Goal: Task Accomplishment & Management: Complete application form

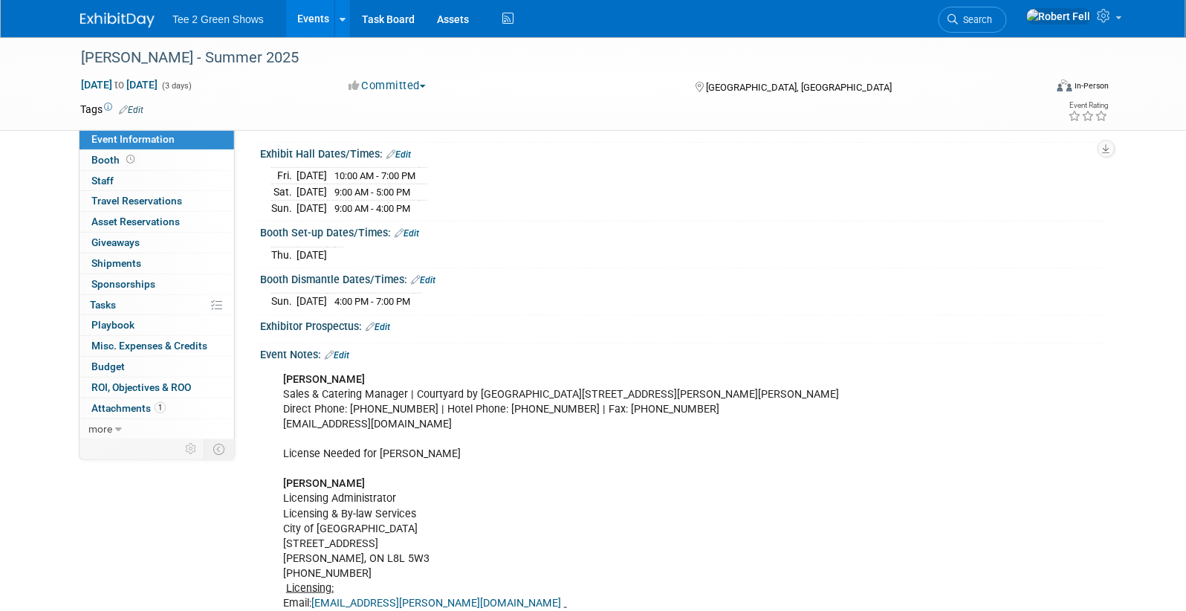
click at [100, 19] on img at bounding box center [117, 20] width 74 height 15
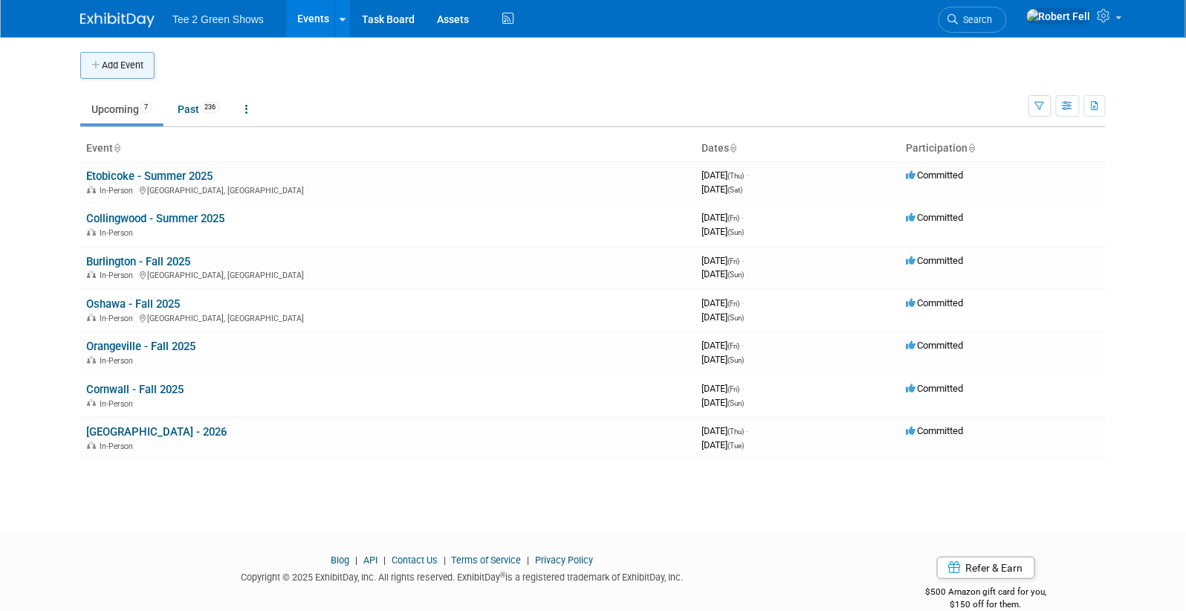
click at [103, 59] on button "Add Event" at bounding box center [117, 65] width 74 height 27
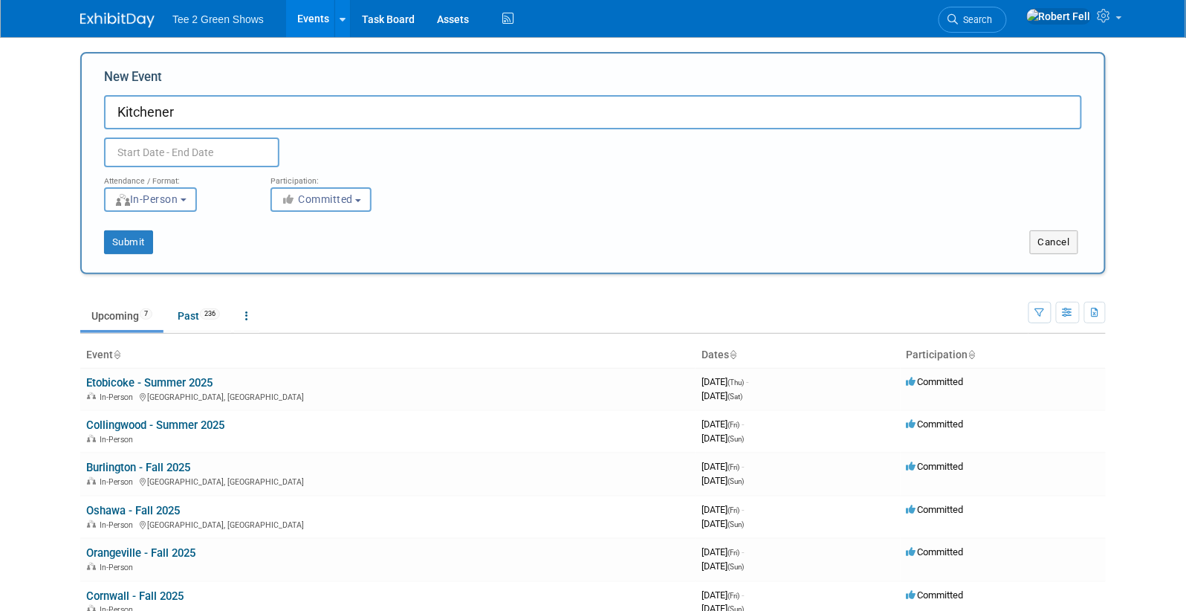
type input "Kitchener"
click at [207, 155] on input "text" at bounding box center [191, 152] width 175 height 30
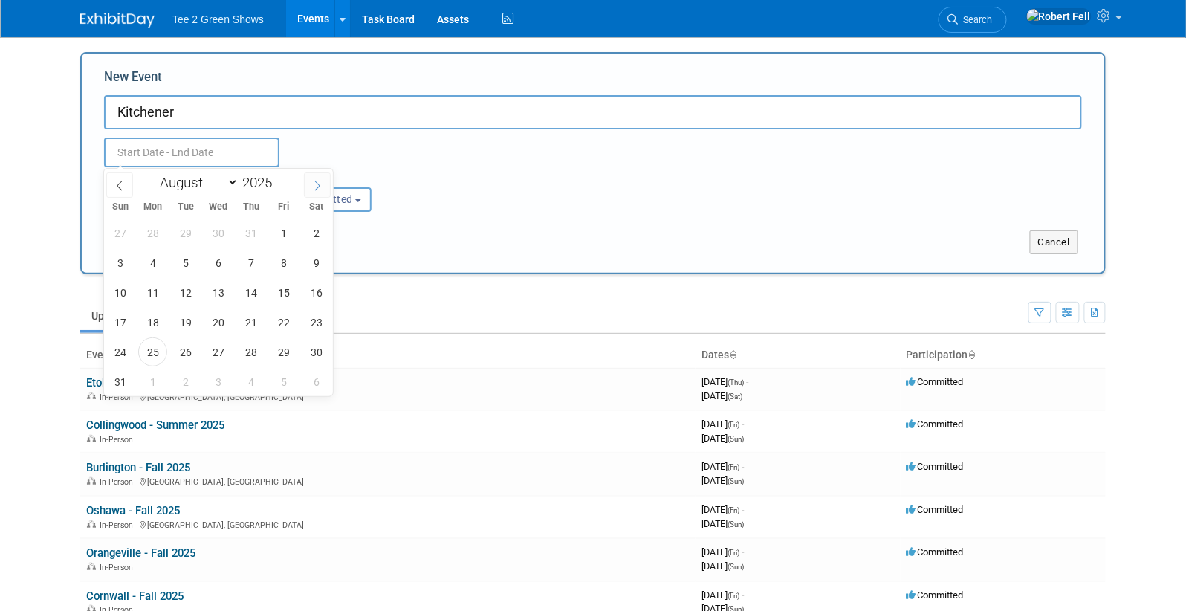
click at [318, 185] on icon at bounding box center [317, 186] width 10 height 10
select select "9"
click at [279, 235] on span "3" at bounding box center [283, 232] width 29 height 29
click at [126, 263] on span "5" at bounding box center [120, 262] width 29 height 29
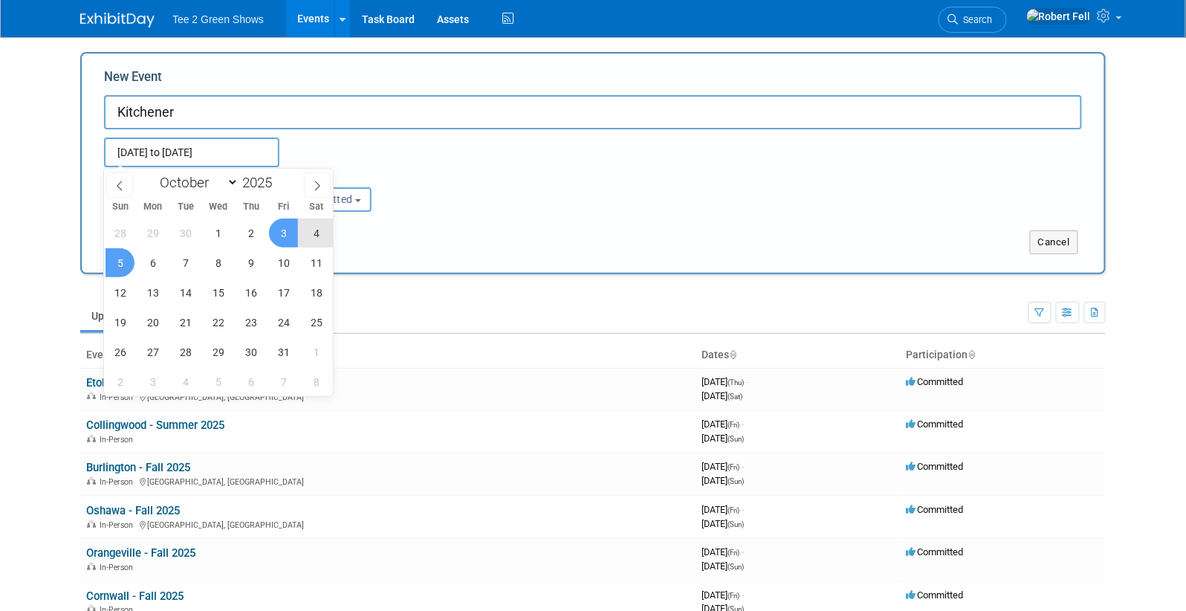
type input "[DATE] to [DATE]"
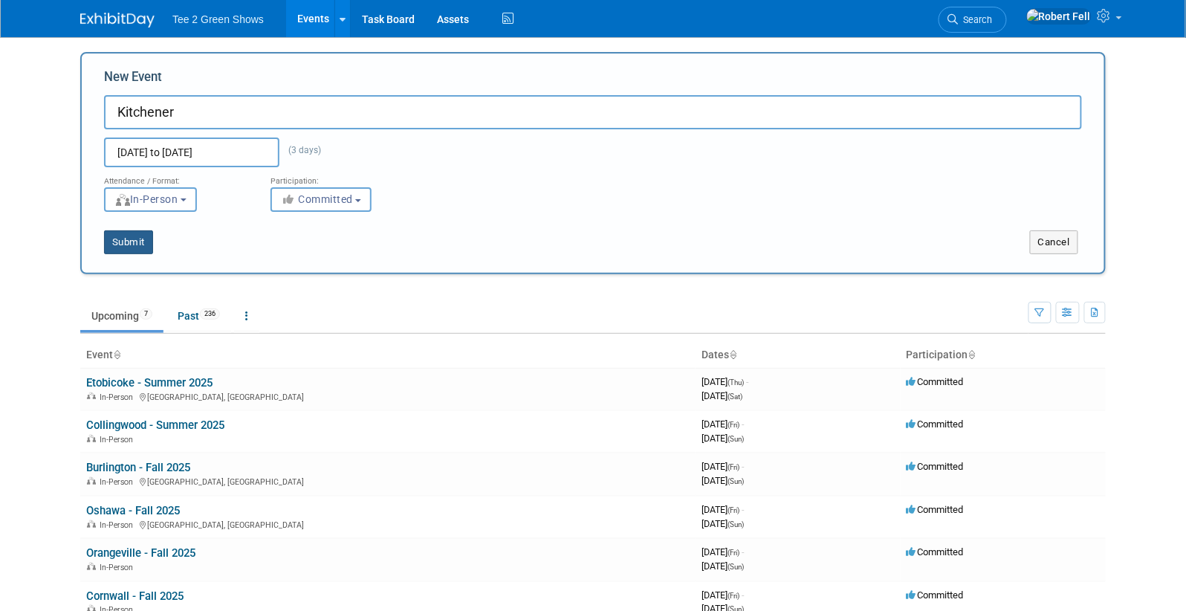
click at [137, 240] on button "Submit" at bounding box center [128, 242] width 49 height 24
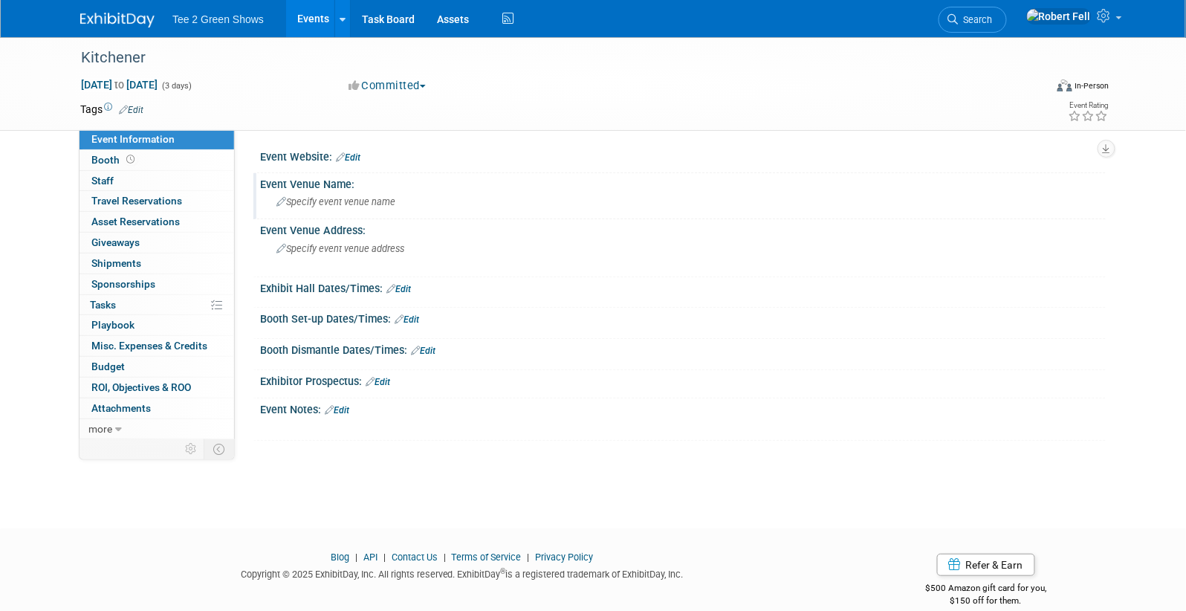
click at [333, 200] on span "Specify event venue name" at bounding box center [335, 201] width 119 height 11
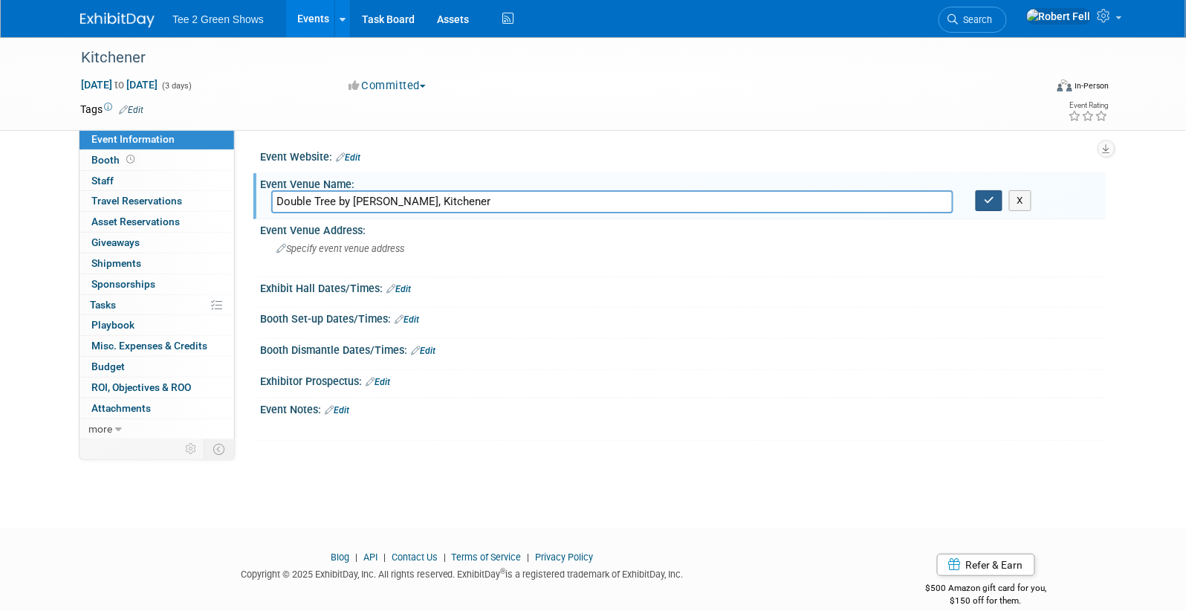
type input "Double Tree by Hilton, Kitchener"
click at [984, 207] on button "button" at bounding box center [989, 200] width 27 height 21
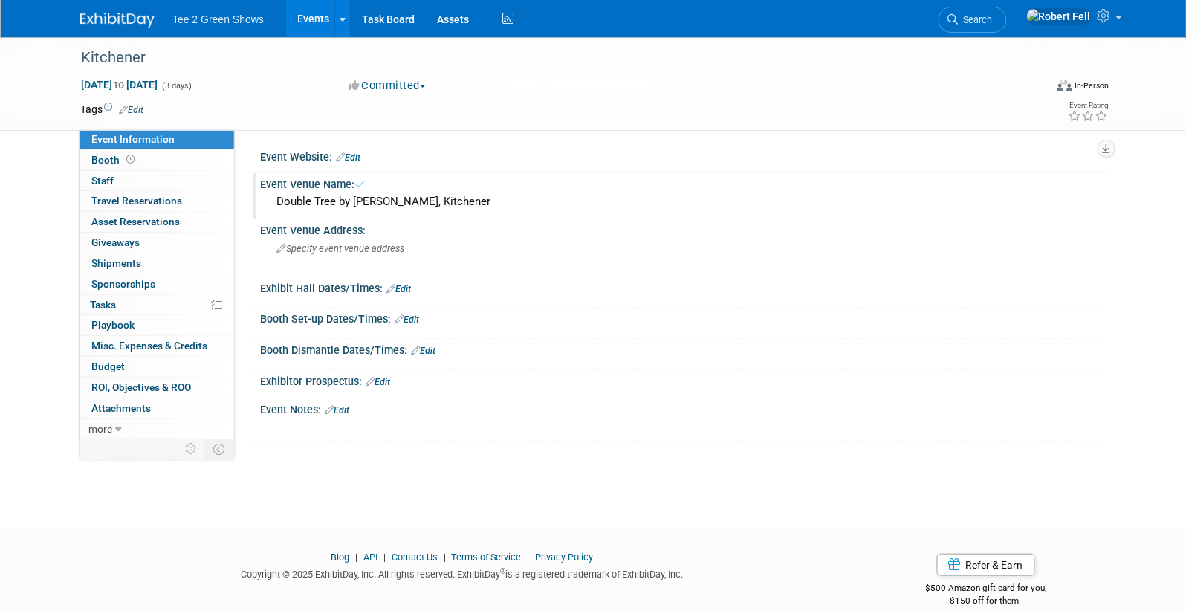
click at [420, 208] on div "Double Tree by Hilton, Kitchener" at bounding box center [682, 201] width 823 height 23
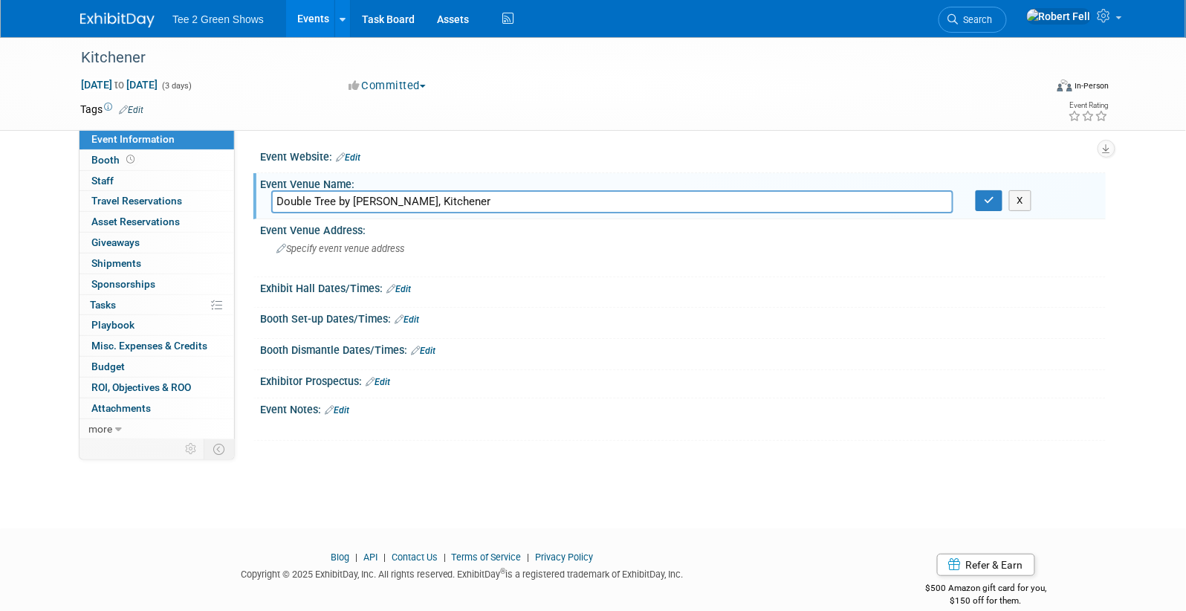
drag, startPoint x: 430, startPoint y: 204, endPoint x: 273, endPoint y: 201, distance: 156.8
click at [273, 201] on input "Double Tree by Hilton, Kitchener" at bounding box center [612, 201] width 682 height 23
click at [354, 243] on span "Specify event venue address" at bounding box center [340, 248] width 128 height 11
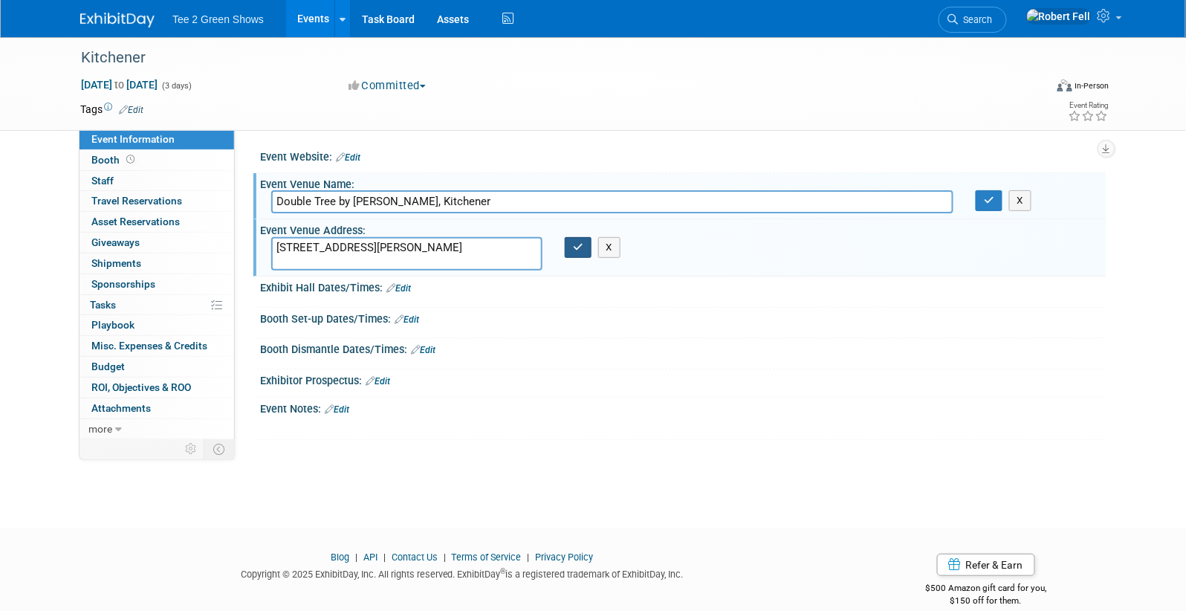
type textarea "[STREET_ADDRESS][PERSON_NAME]"
click at [580, 252] on button "button" at bounding box center [578, 247] width 27 height 21
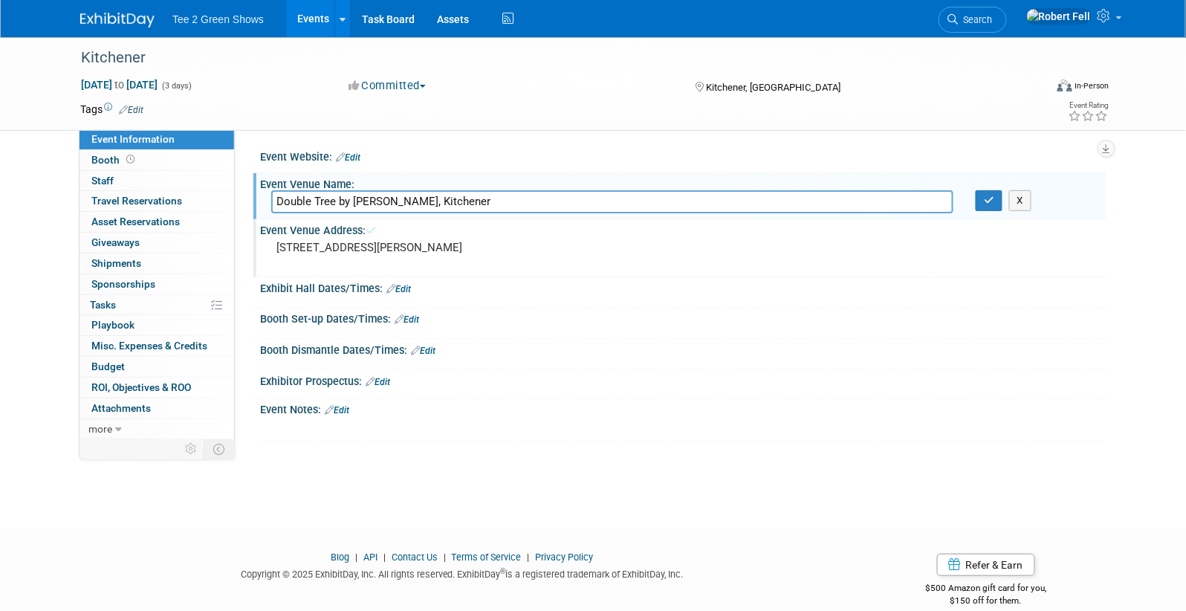
click at [409, 285] on link "Edit" at bounding box center [398, 289] width 25 height 10
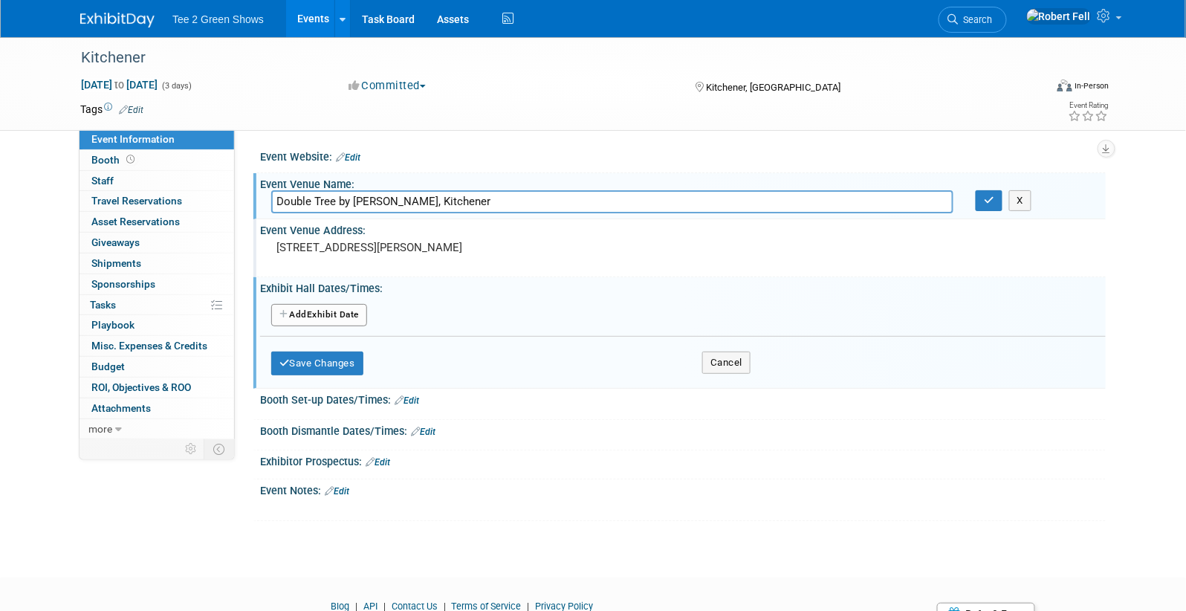
click at [418, 286] on div "Exhibit Hall Dates/Times: Edit" at bounding box center [683, 286] width 846 height 19
click at [113, 23] on img at bounding box center [117, 20] width 74 height 15
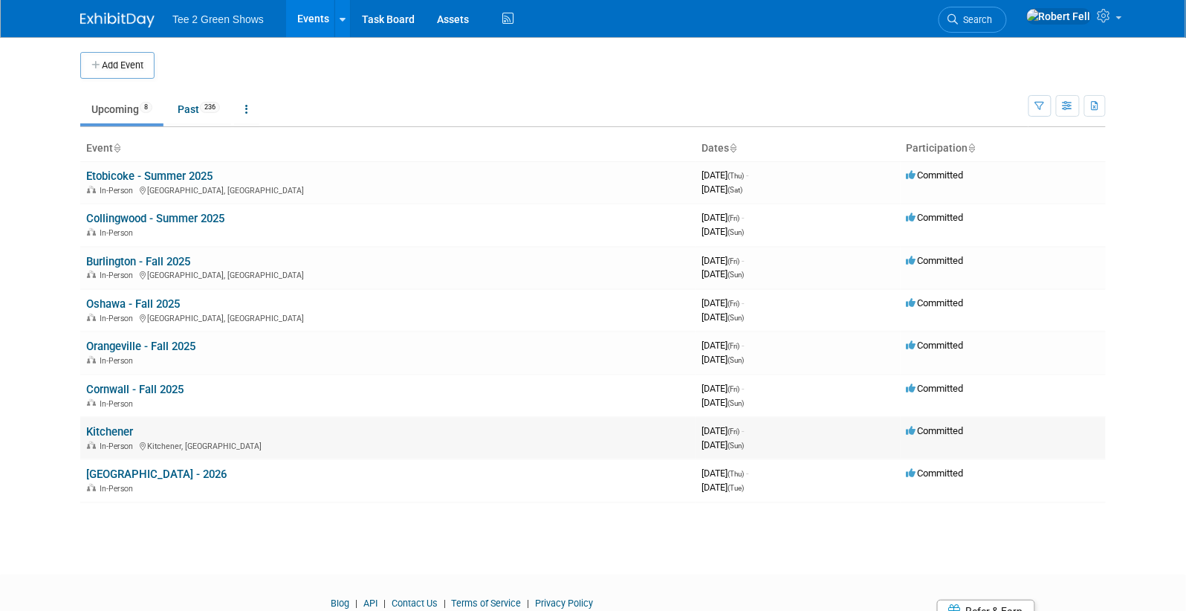
click at [123, 425] on link "Kitchener" at bounding box center [109, 431] width 47 height 13
click at [117, 439] on div "In-Person [GEOGRAPHIC_DATA], [GEOGRAPHIC_DATA]" at bounding box center [387, 445] width 603 height 12
click at [119, 427] on link "Kitchener" at bounding box center [109, 431] width 47 height 13
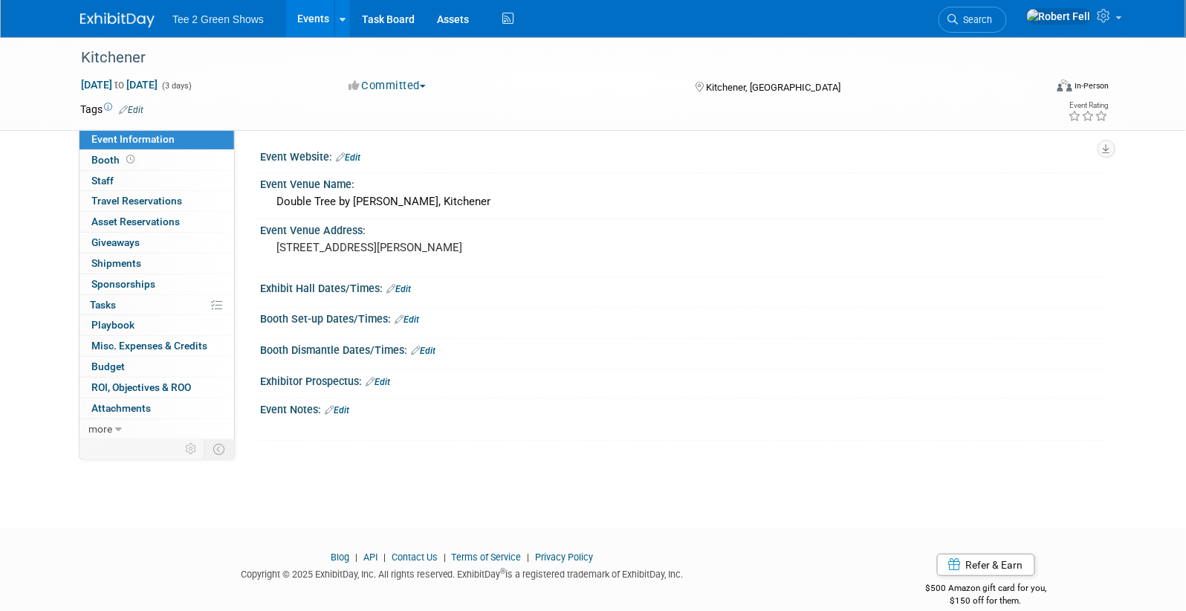
click at [356, 155] on link "Edit" at bounding box center [348, 157] width 25 height 10
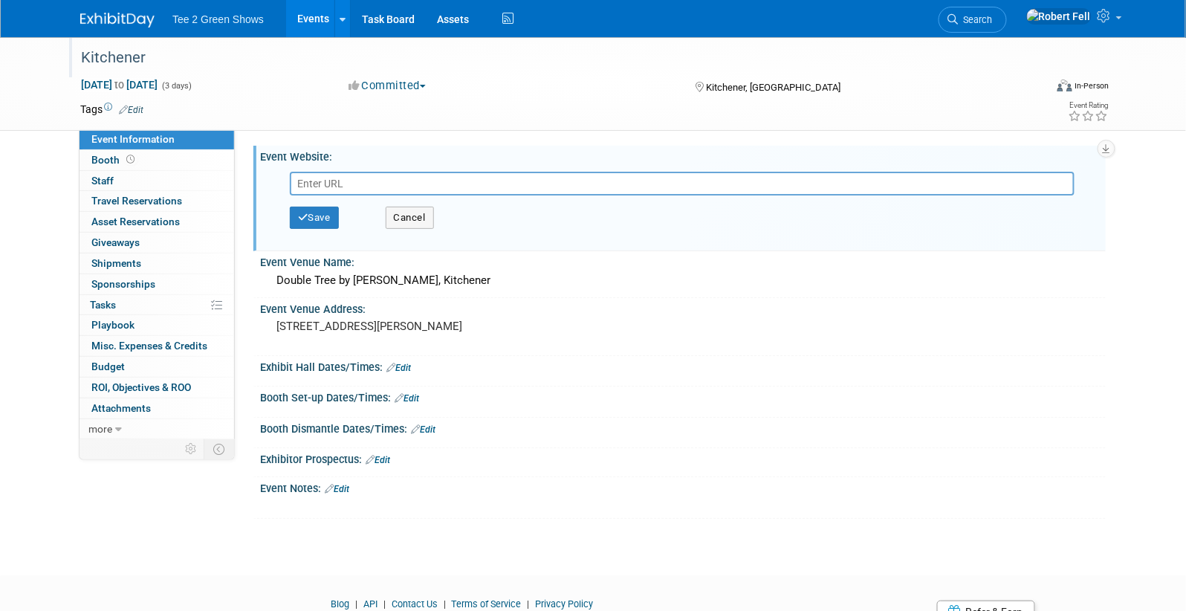
click at [166, 59] on div "Kitchener" at bounding box center [549, 58] width 946 height 27
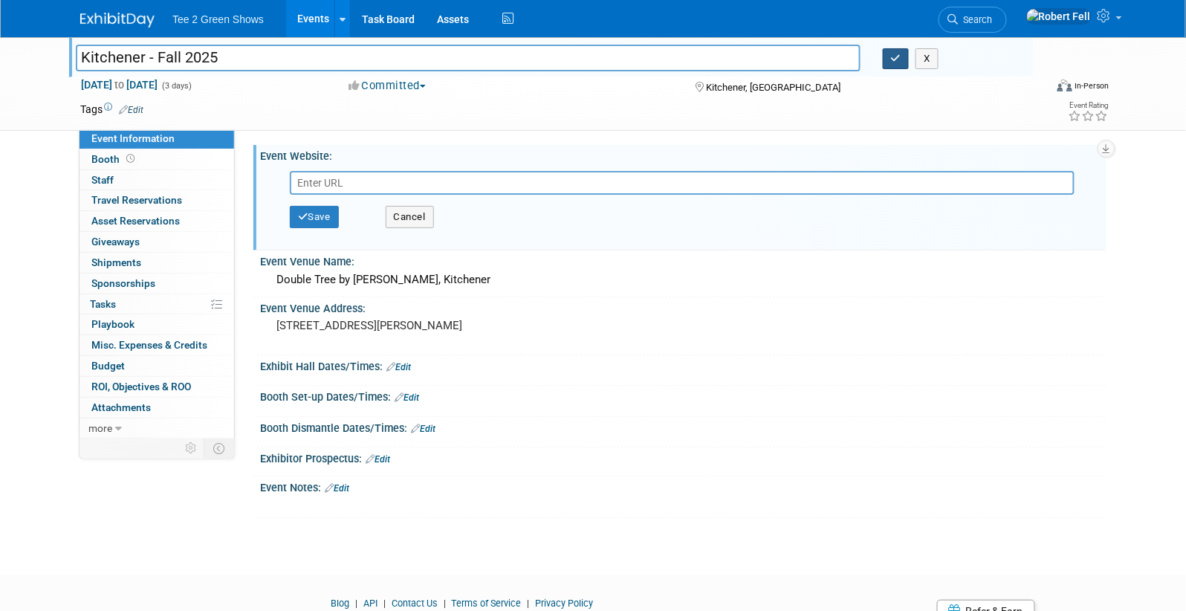
type input "Kitchener - Fall 2025"
click at [896, 55] on icon "button" at bounding box center [896, 58] width 10 height 10
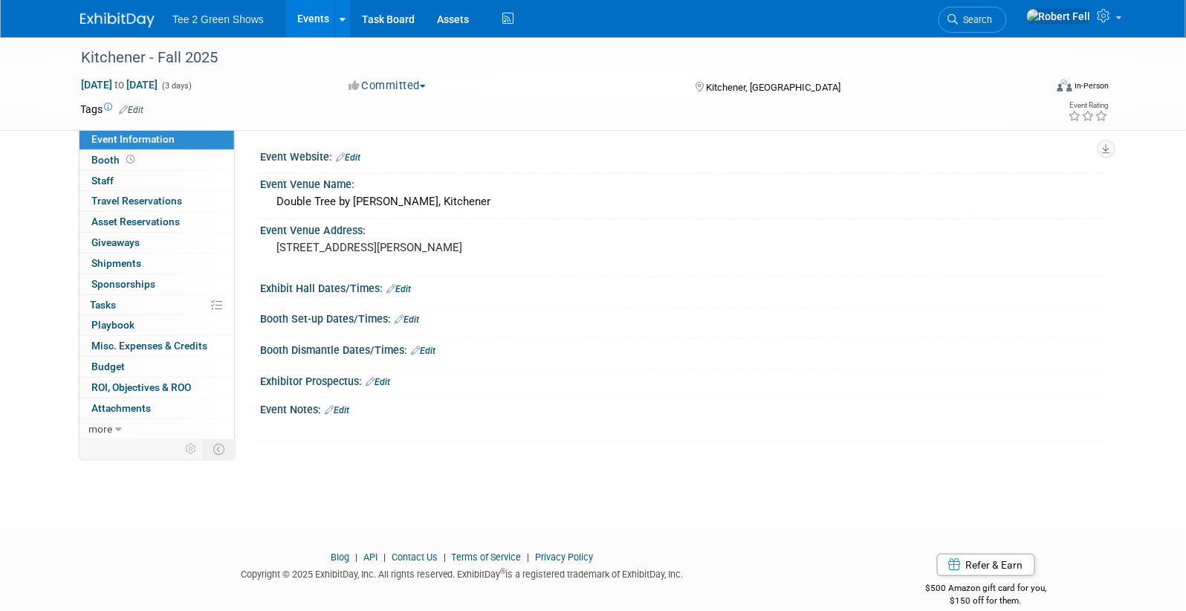
click at [114, 19] on img at bounding box center [117, 20] width 74 height 15
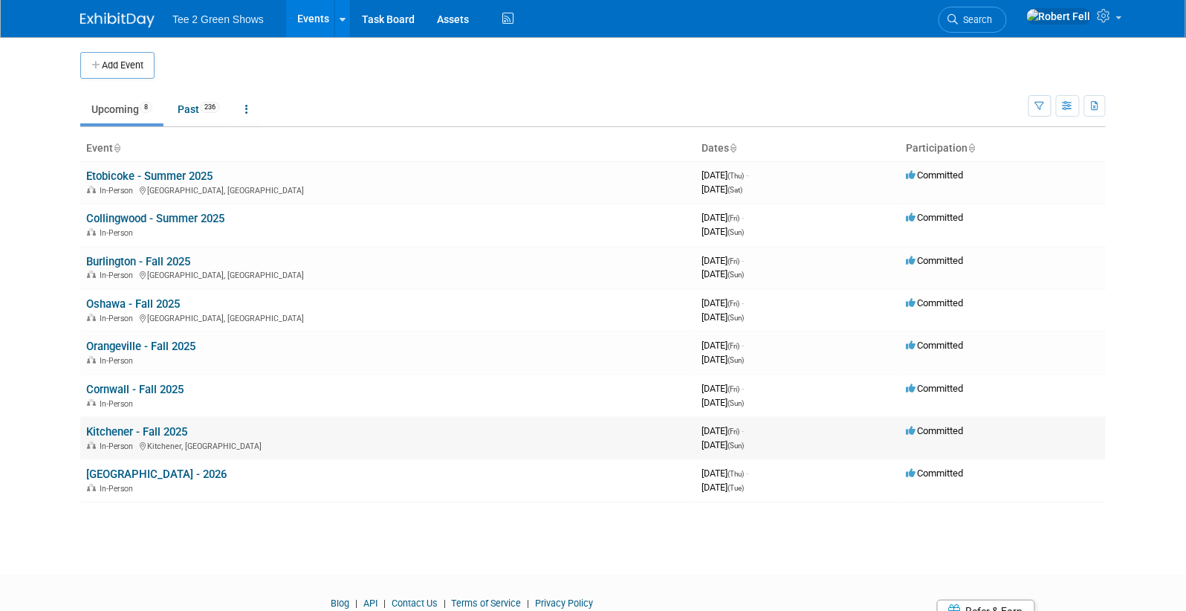
click at [163, 430] on link "Kitchener - Fall 2025" at bounding box center [136, 431] width 101 height 13
click at [164, 387] on link "Cornwall - Fall 2025" at bounding box center [134, 389] width 97 height 13
click at [172, 257] on link "Burlington - Fall 2025" at bounding box center [138, 261] width 104 height 13
click at [146, 302] on link "Oshawa - Fall 2025" at bounding box center [133, 303] width 94 height 13
click at [169, 344] on link "Orangeville - Fall 2025" at bounding box center [140, 346] width 109 height 13
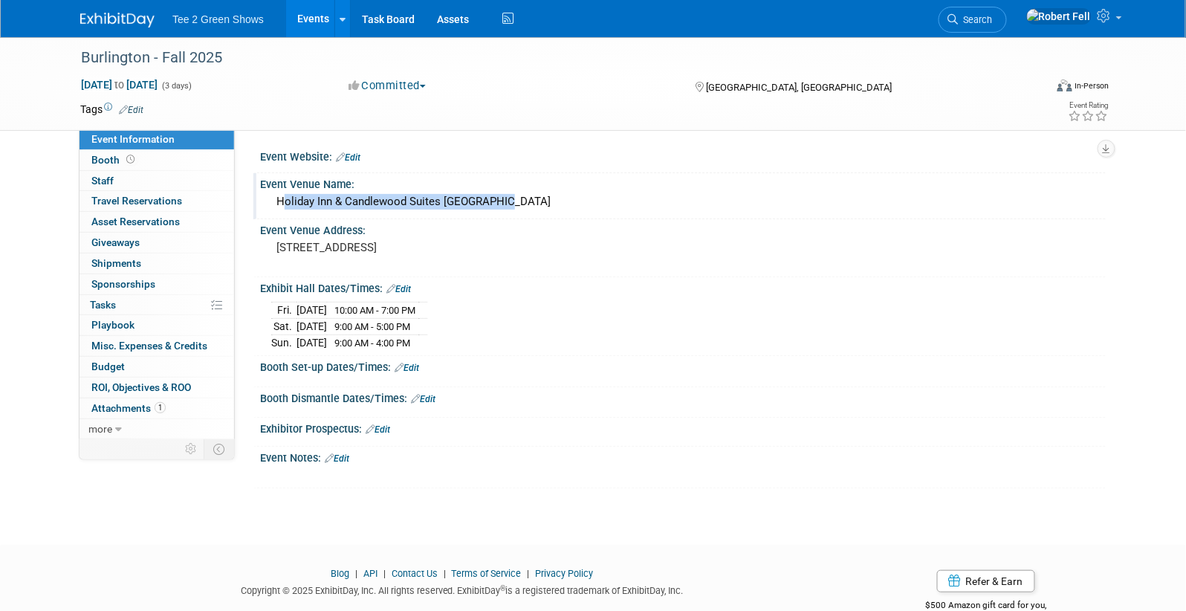
drag, startPoint x: 527, startPoint y: 200, endPoint x: 265, endPoint y: 198, distance: 261.5
click at [265, 198] on div "Holiday Inn & Candlewood Suites [GEOGRAPHIC_DATA]" at bounding box center [683, 202] width 846 height 25
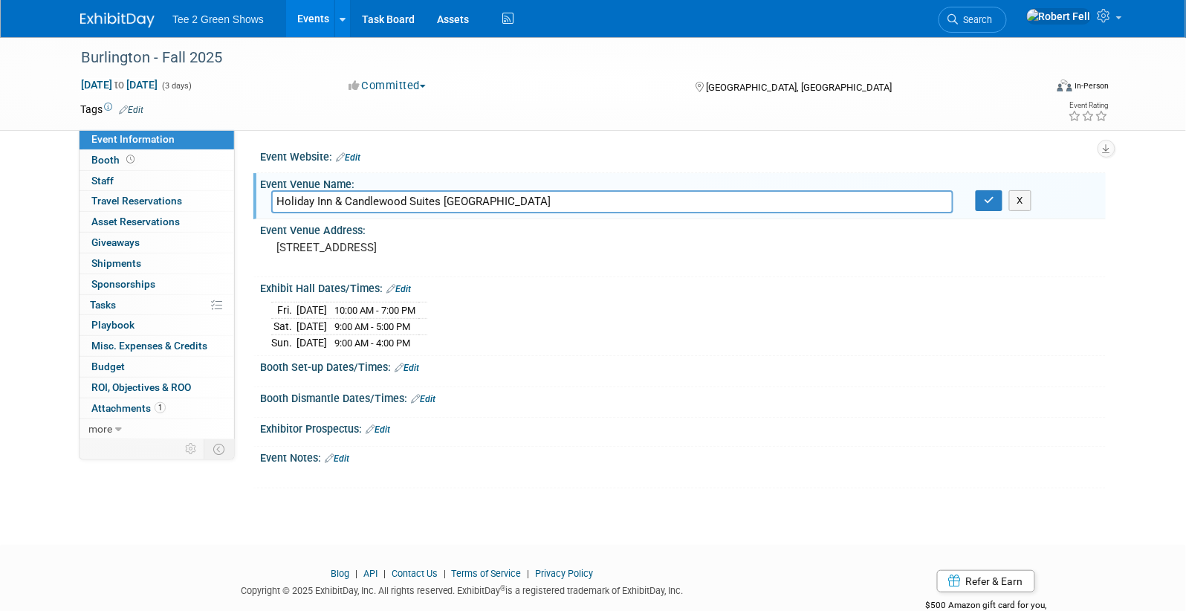
drag, startPoint x: 513, startPoint y: 200, endPoint x: 277, endPoint y: 201, distance: 235.5
click at [277, 201] on input "Holiday Inn & Candlewood Suites Burlington" at bounding box center [612, 201] width 682 height 23
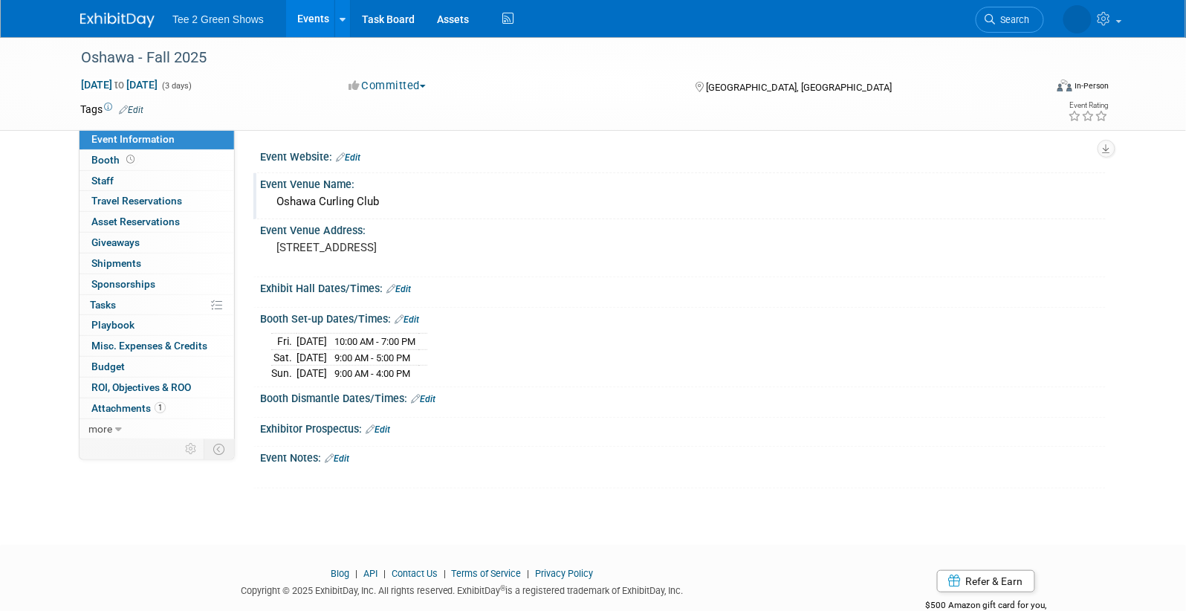
drag, startPoint x: 391, startPoint y: 204, endPoint x: 260, endPoint y: 201, distance: 130.8
click at [260, 201] on div "Oshawa Curling Club" at bounding box center [683, 202] width 846 height 25
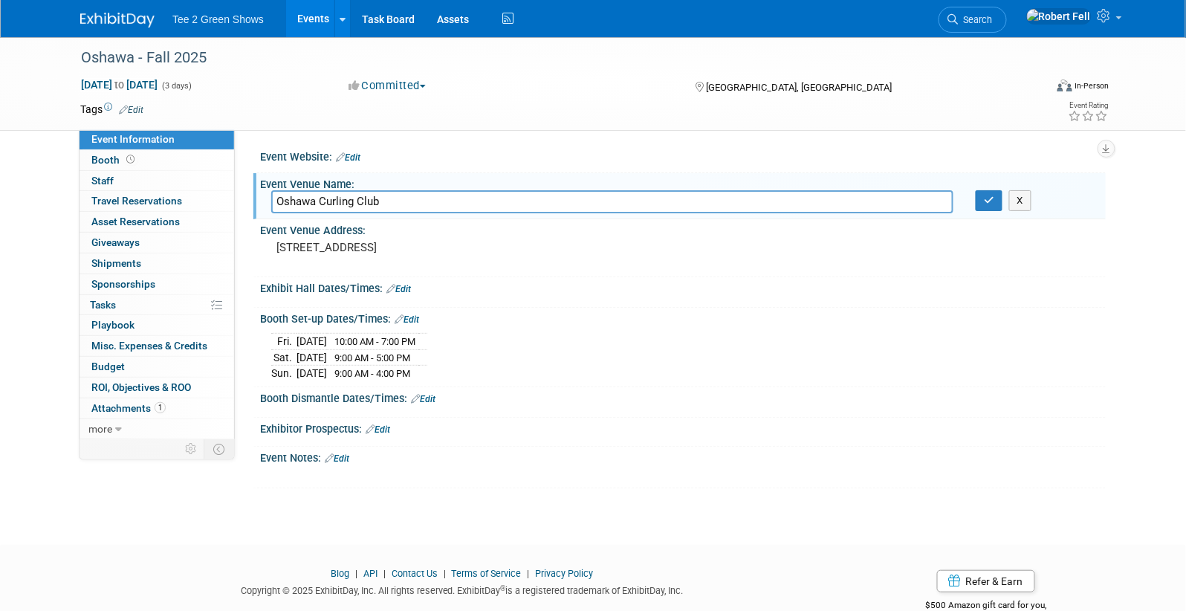
drag, startPoint x: 393, startPoint y: 198, endPoint x: 265, endPoint y: 192, distance: 127.9
click at [265, 192] on div "Oshawa Curling Club" at bounding box center [612, 201] width 704 height 23
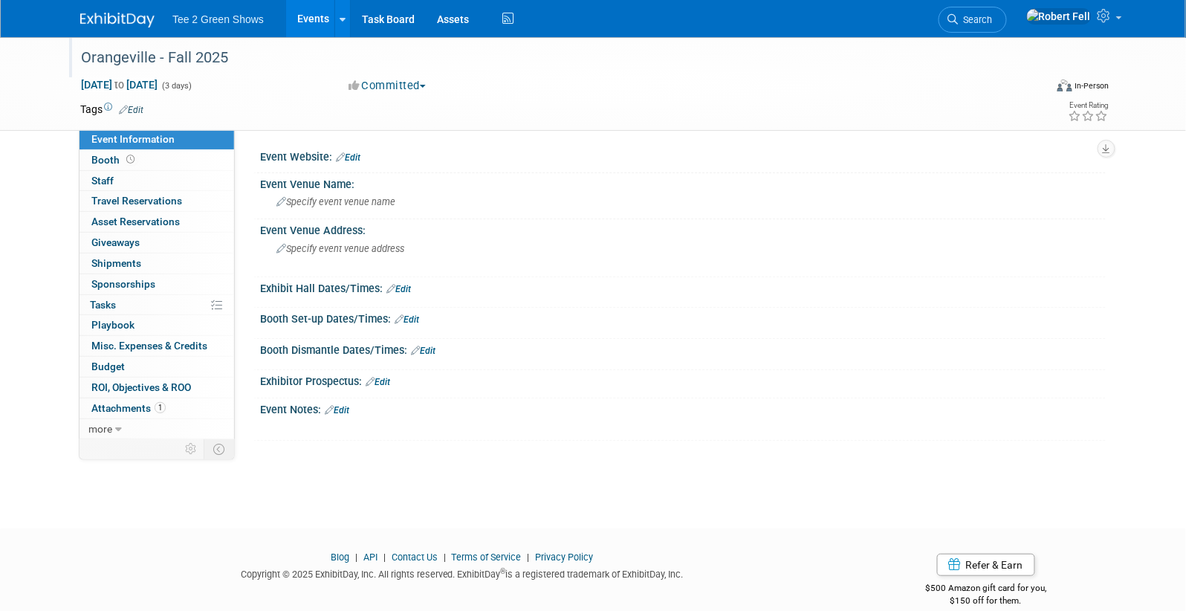
click at [117, 59] on div "Orangeville - Fall 2025" at bounding box center [549, 58] width 946 height 27
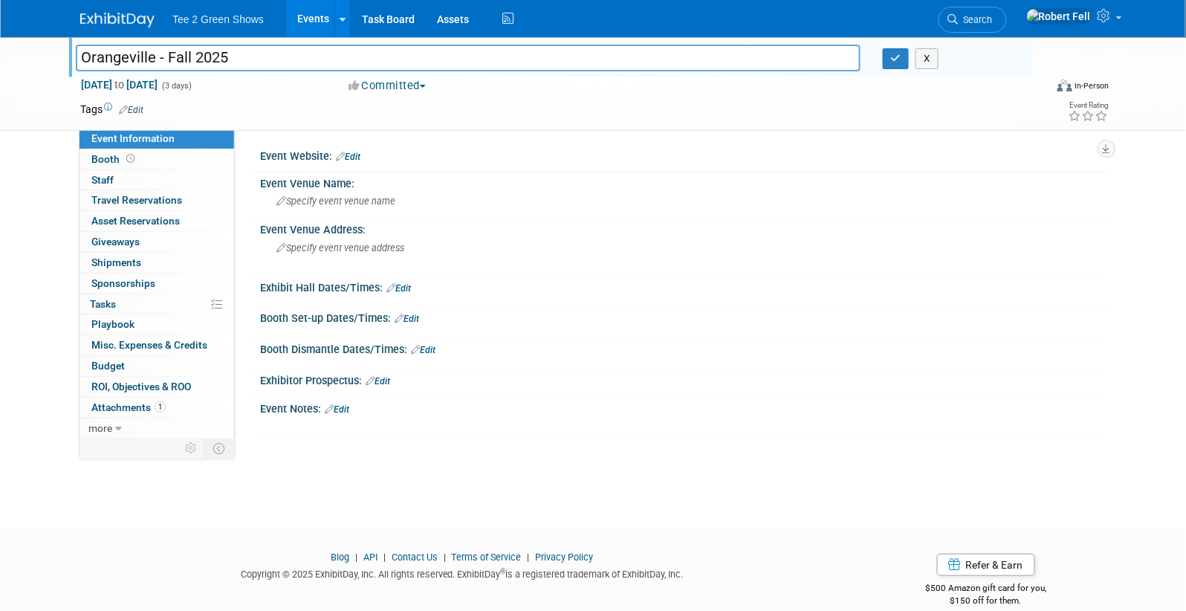
click at [117, 59] on input "Orangeville - Fall 2025" at bounding box center [468, 58] width 785 height 26
click at [149, 25] on img at bounding box center [117, 20] width 74 height 15
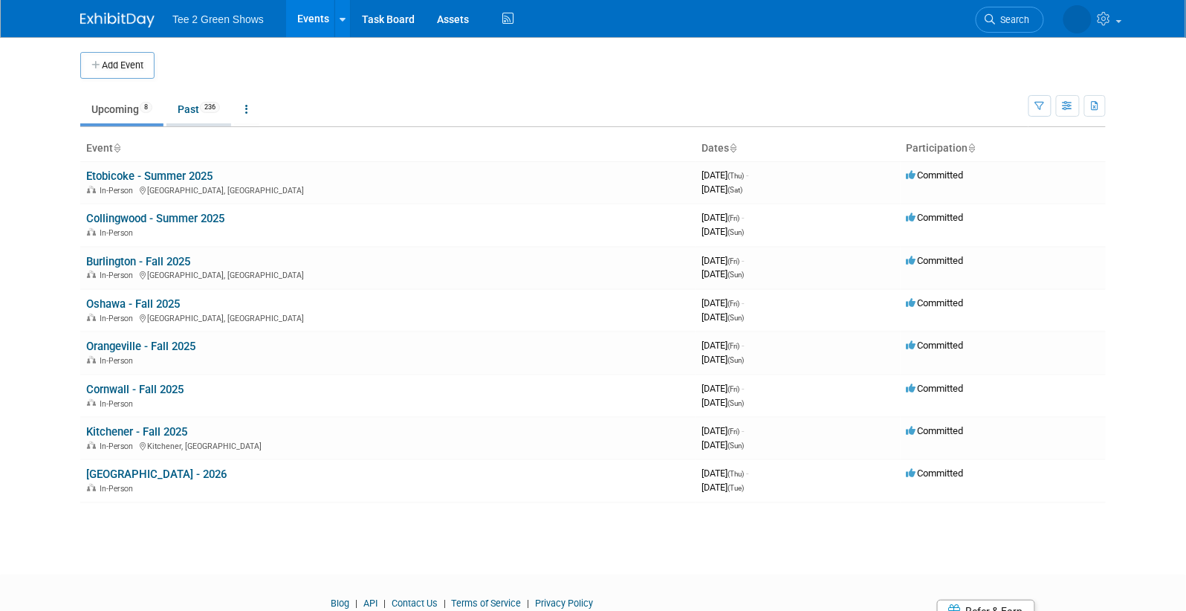
click at [202, 115] on link "Past 236" at bounding box center [198, 109] width 65 height 28
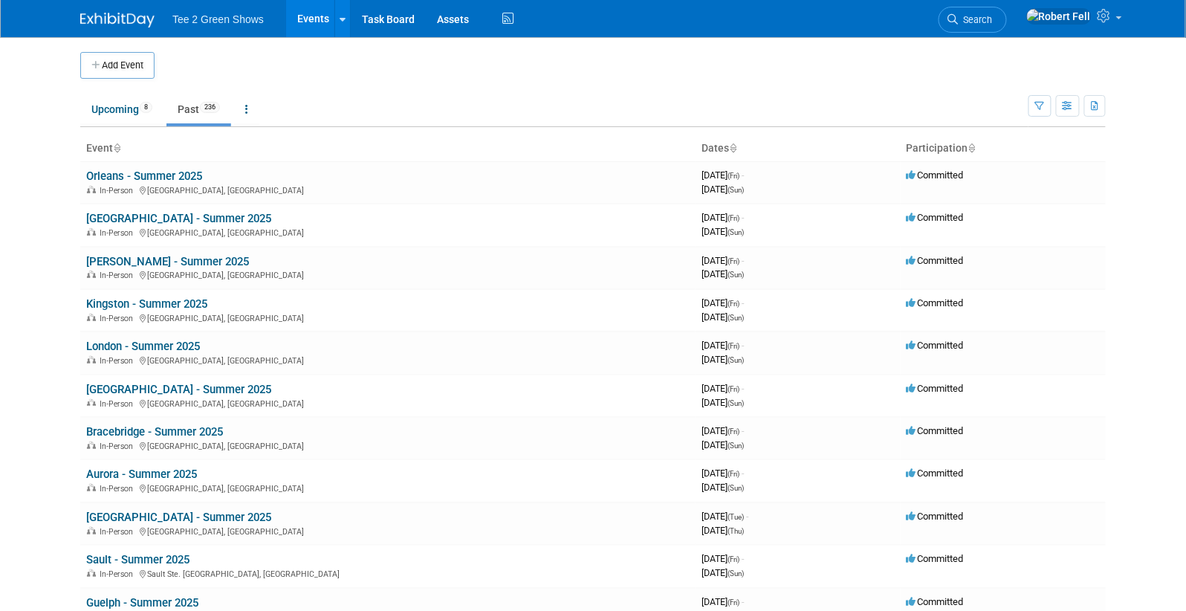
scroll to position [548, 0]
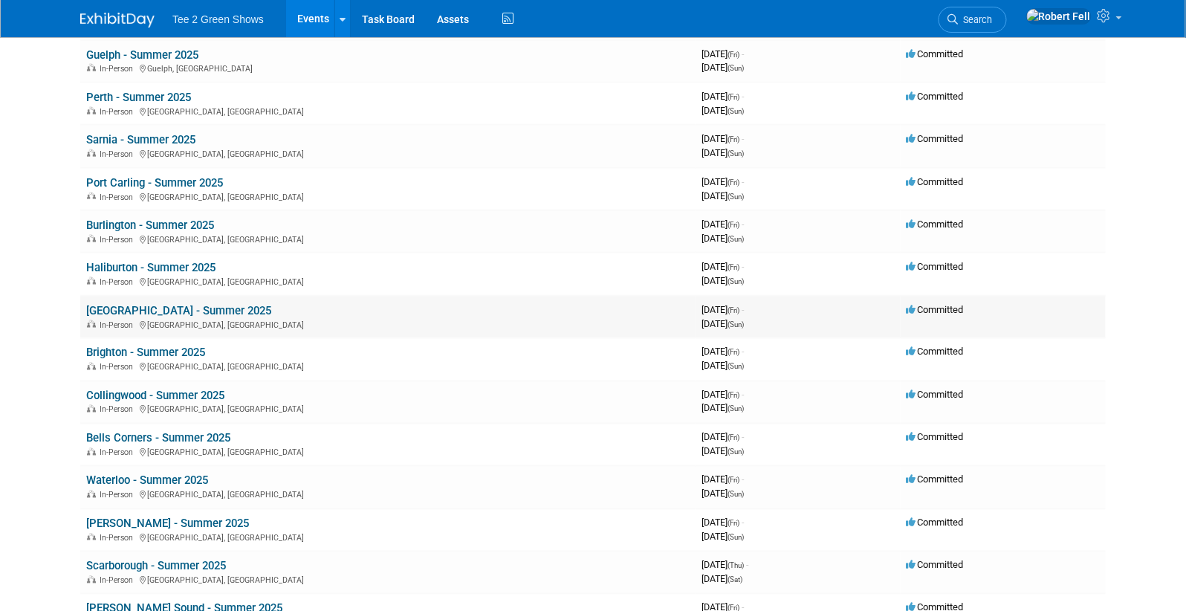
click at [198, 304] on link "[GEOGRAPHIC_DATA] - Summer 2025" at bounding box center [178, 310] width 185 height 13
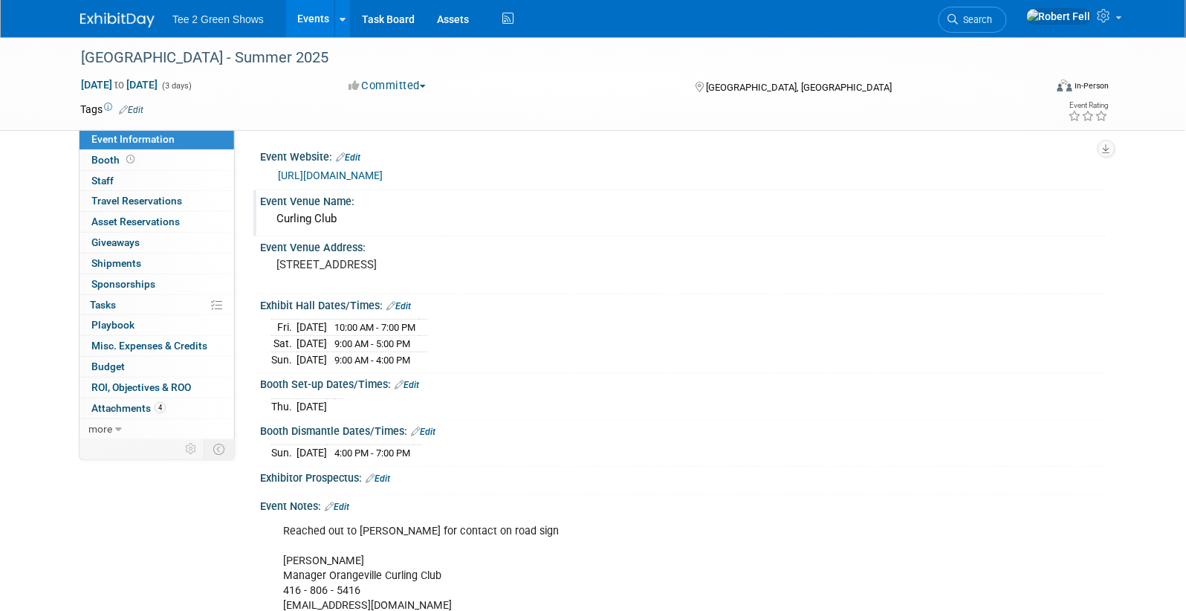
click at [350, 215] on div "Curling Club" at bounding box center [682, 218] width 823 height 23
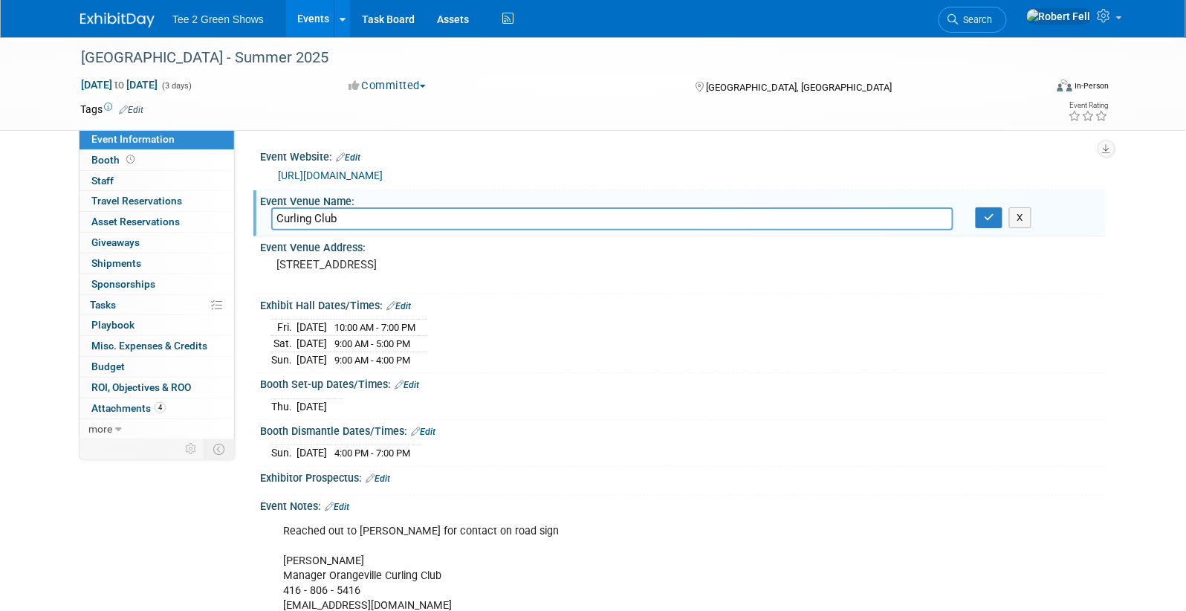
drag, startPoint x: 325, startPoint y: 216, endPoint x: 244, endPoint y: 214, distance: 81.0
click at [244, 215] on div "Event Website: Edit https://orangevillecurlingclub.ca/ Event Venue Name: Curlin…" at bounding box center [670, 281] width 871 height 305
click at [114, 20] on img at bounding box center [117, 20] width 74 height 15
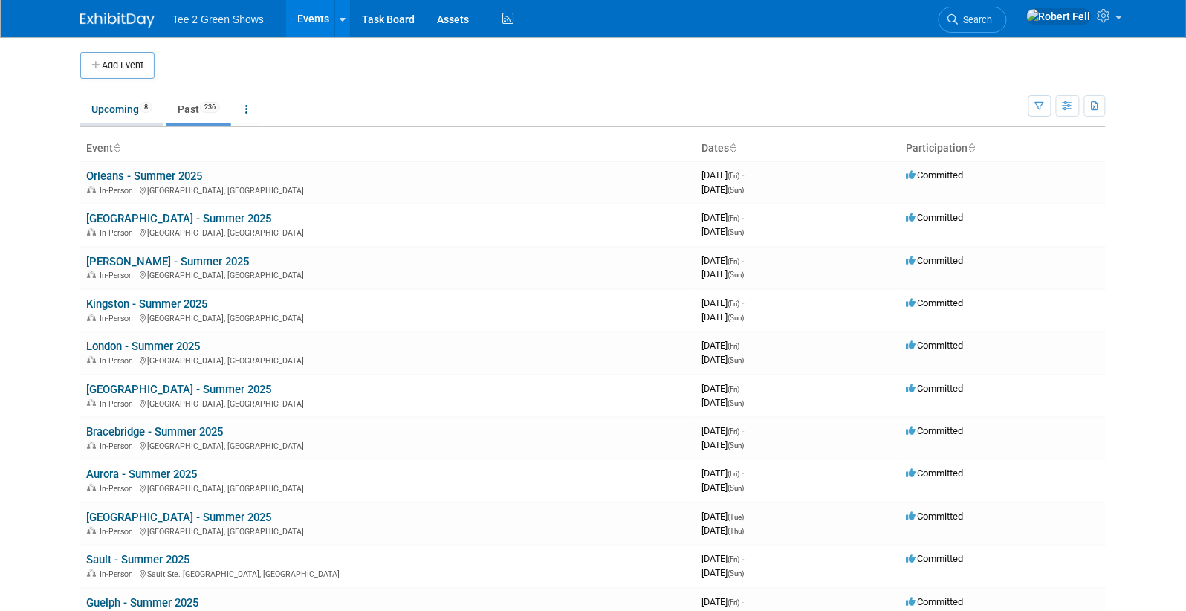
click at [113, 101] on link "Upcoming 8" at bounding box center [121, 109] width 83 height 28
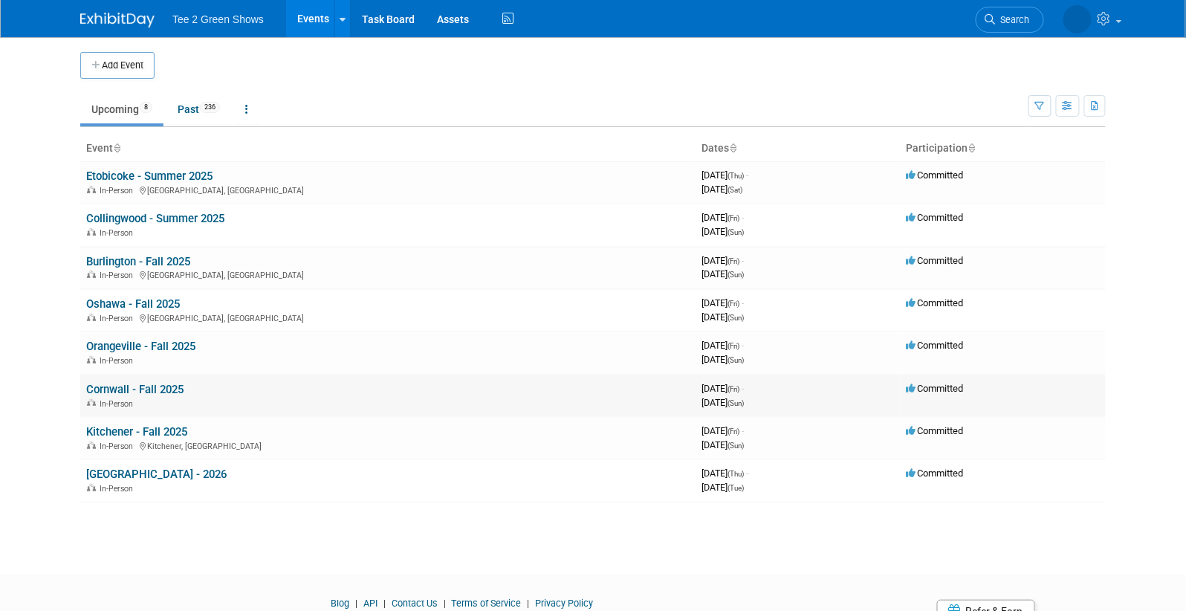
click at [143, 389] on link "Cornwall - Fall 2025" at bounding box center [134, 389] width 97 height 13
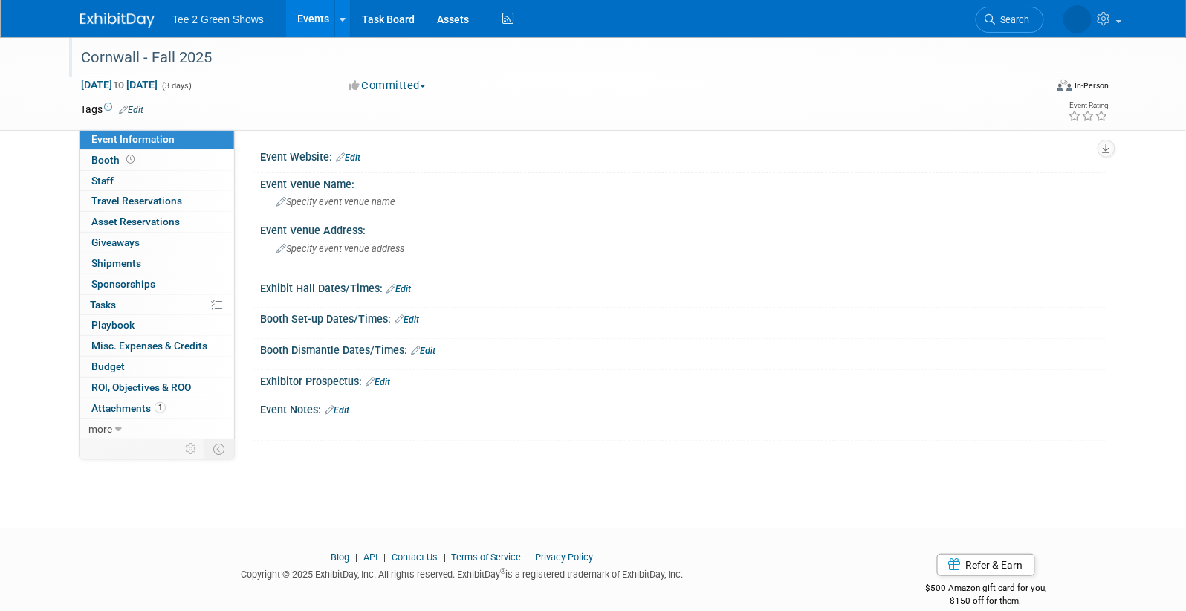
click at [122, 56] on div "Cornwall - Fall 2025" at bounding box center [549, 58] width 946 height 27
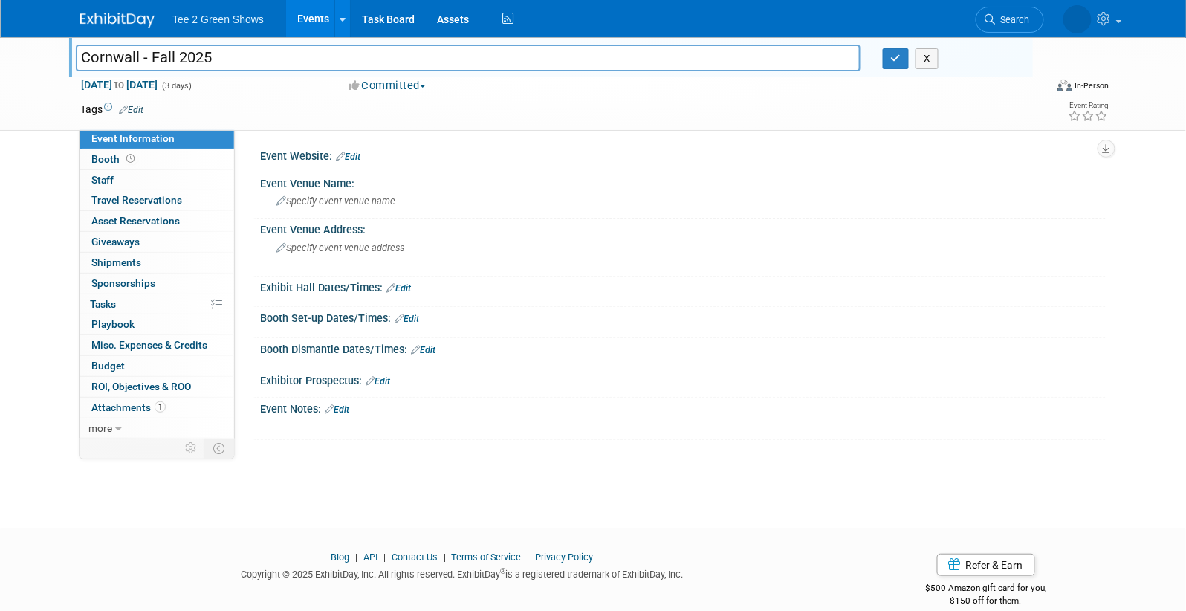
click at [92, 19] on img at bounding box center [117, 20] width 74 height 15
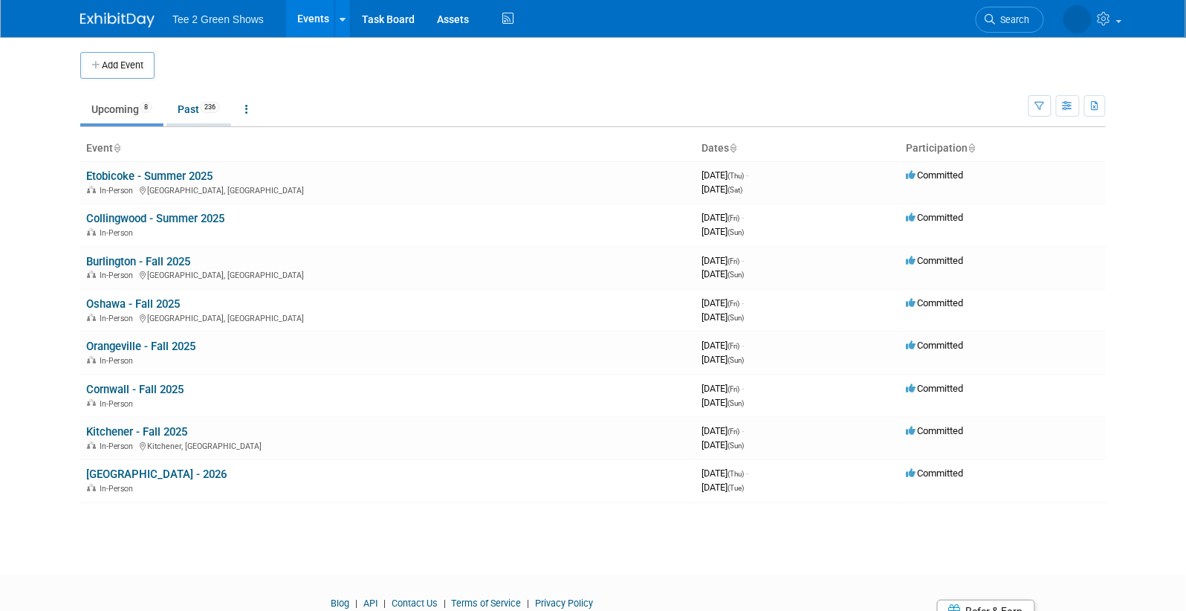
click at [214, 114] on link "Past 236" at bounding box center [198, 109] width 65 height 28
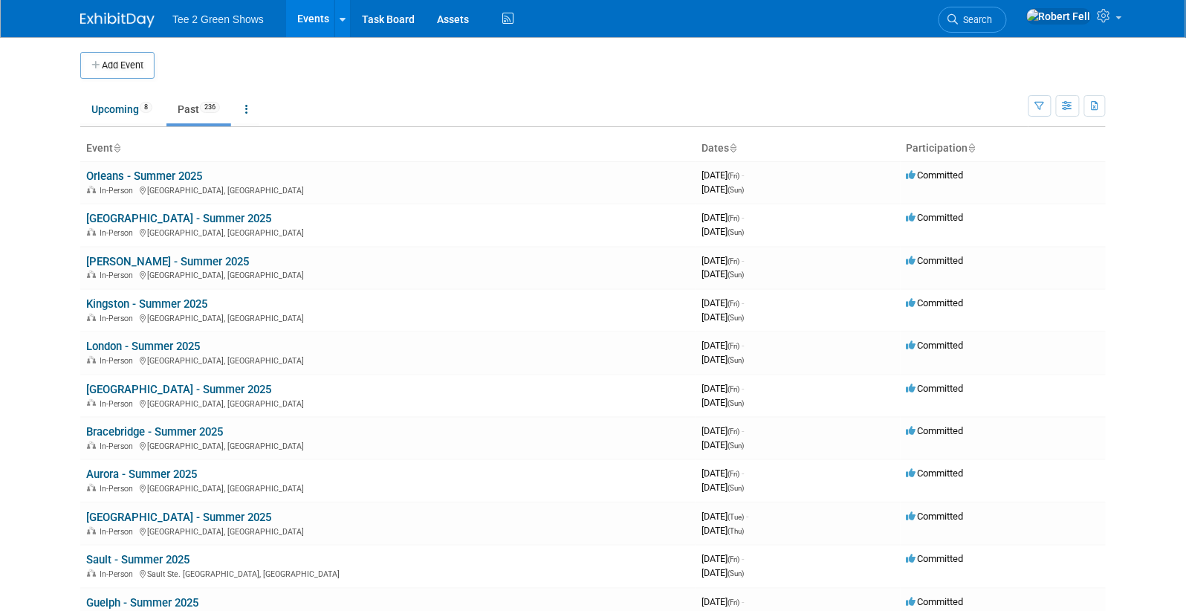
click at [198, 113] on link "Past 236" at bounding box center [198, 109] width 65 height 28
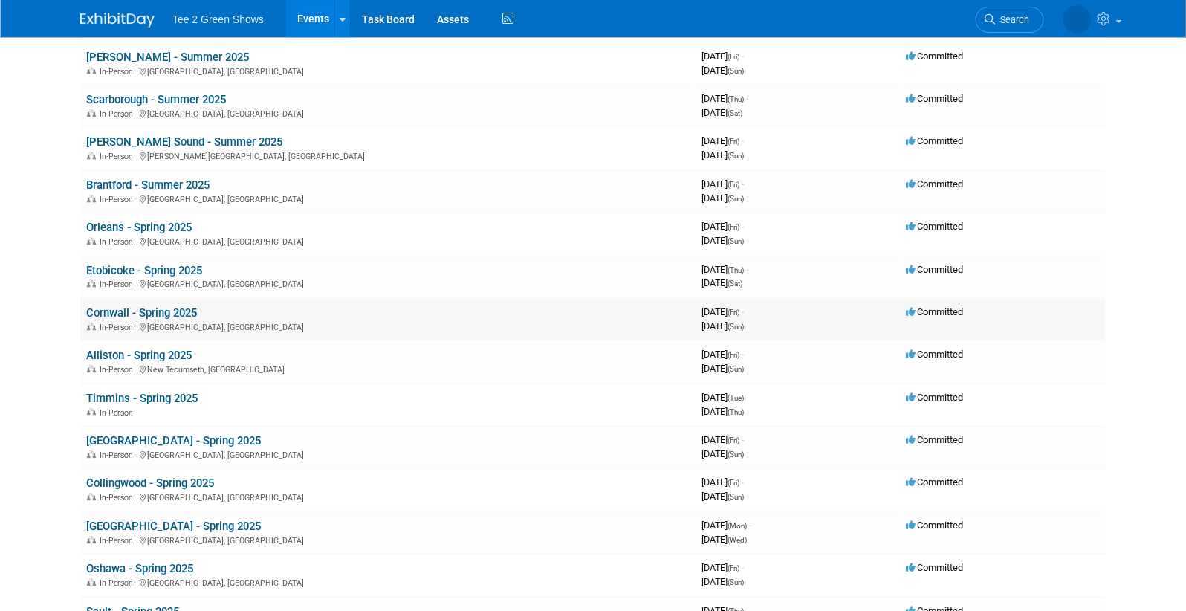
click at [179, 306] on link "Cornwall - Spring 2025" at bounding box center [141, 312] width 111 height 13
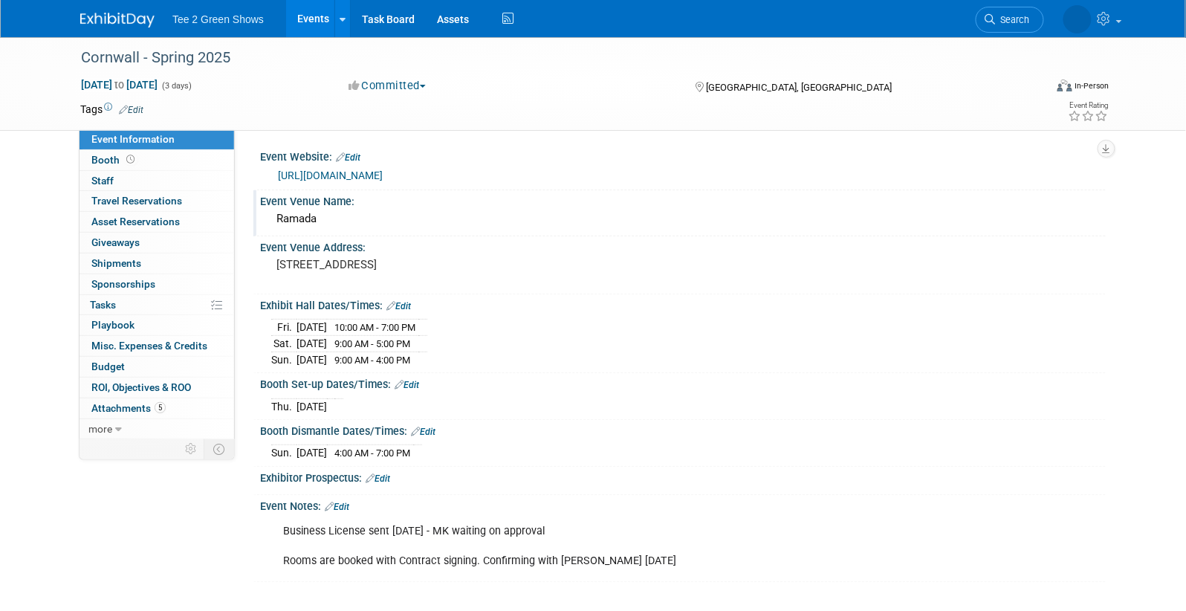
click at [305, 226] on div "Ramada" at bounding box center [682, 218] width 823 height 23
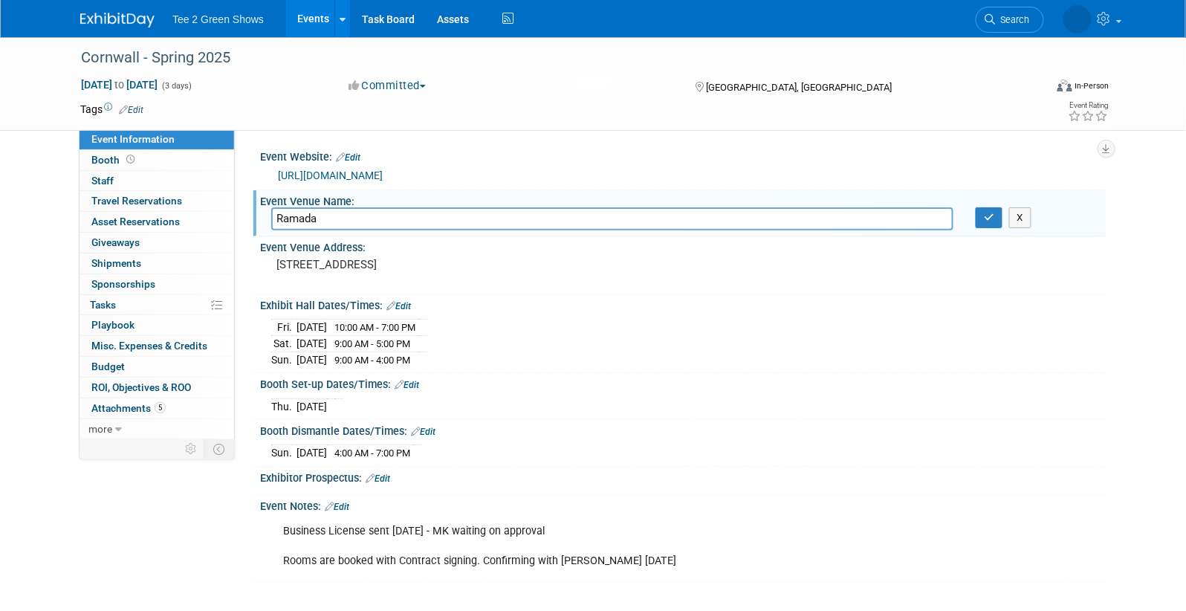
click at [304, 224] on input "Ramada" at bounding box center [612, 218] width 682 height 23
click at [303, 264] on pre "805 Brookdale Ave, Cornwall, ON K6J 4P3" at bounding box center [435, 264] width 319 height 13
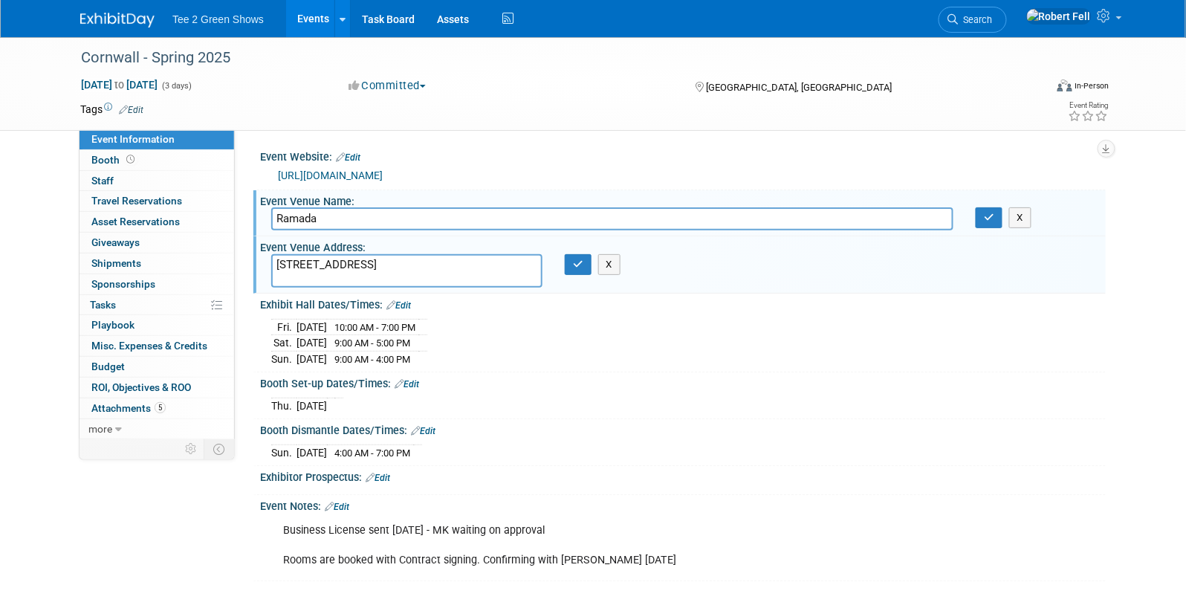
drag, startPoint x: 276, startPoint y: 263, endPoint x: 403, endPoint y: 263, distance: 126.3
click at [403, 263] on textarea "805 Brookdale Ave, Cornwall, ON K6J 4P3" at bounding box center [406, 270] width 271 height 33
drag, startPoint x: 327, startPoint y: 215, endPoint x: 233, endPoint y: 215, distance: 93.6
click at [233, 215] on div "Event Information Event Info Booth Booth 0 Staff 0 Staff 0 Travel Reservations …" at bounding box center [593, 309] width 1048 height 544
click at [357, 274] on textarea "805 Brookdale Ave, Cornwall, ON K6J 4P3" at bounding box center [406, 270] width 271 height 33
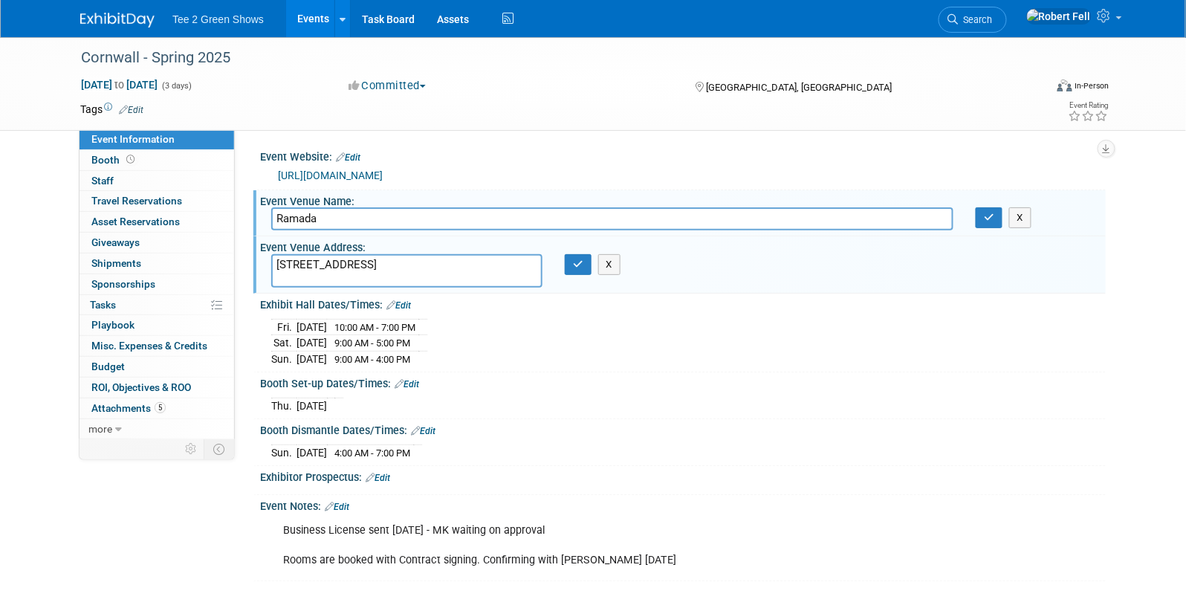
drag, startPoint x: 369, startPoint y: 263, endPoint x: 271, endPoint y: 263, distance: 98.1
click at [271, 263] on textarea "805 Brookdale Ave, Cornwall, ON K6J 4P3" at bounding box center [406, 270] width 271 height 33
click at [129, 36] on div "Tee 2 Green Shows Events Add Event Bulk Upload Events Shareable Event Boards Re…" at bounding box center [592, 18] width 1025 height 37
click at [131, 17] on img at bounding box center [117, 20] width 74 height 15
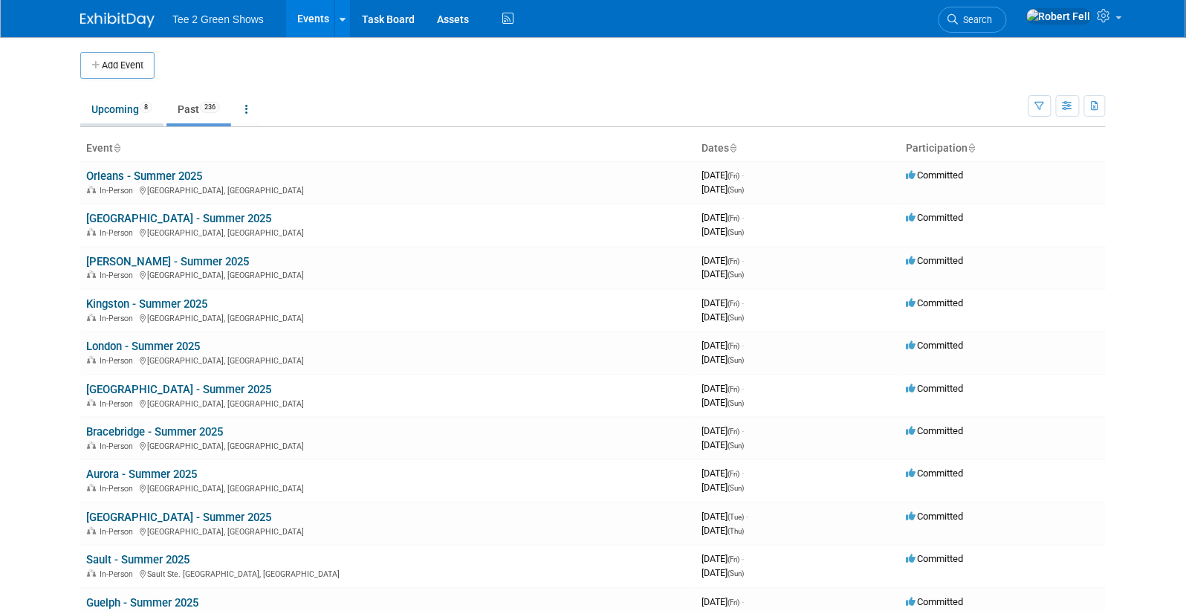
click at [120, 106] on link "Upcoming 8" at bounding box center [121, 109] width 83 height 28
